Goal: Navigation & Orientation: Find specific page/section

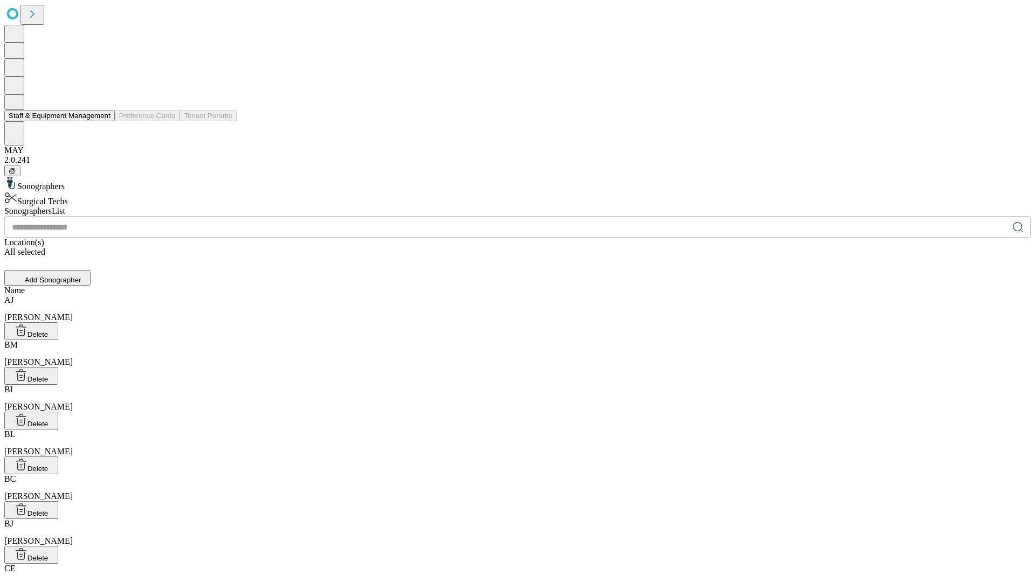
click at [103, 121] on button "Staff & Equipment Management" at bounding box center [59, 115] width 110 height 11
